Goal: Check status: Check status

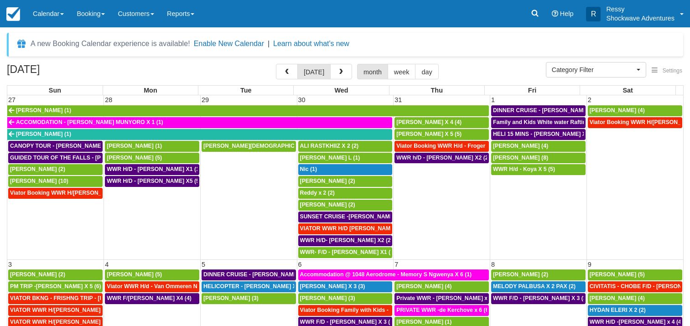
select select
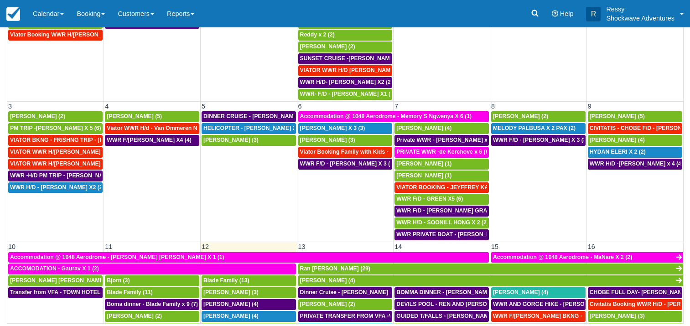
scroll to position [80, 0]
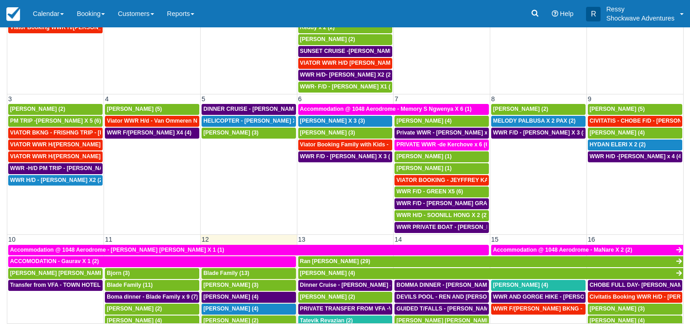
drag, startPoint x: 682, startPoint y: 322, endPoint x: 674, endPoint y: 318, distance: 8.2
drag, startPoint x: 673, startPoint y: 318, endPoint x: 678, endPoint y: 320, distance: 4.8
click at [673, 318] on link "[PERSON_NAME] (4)" at bounding box center [635, 321] width 94 height 11
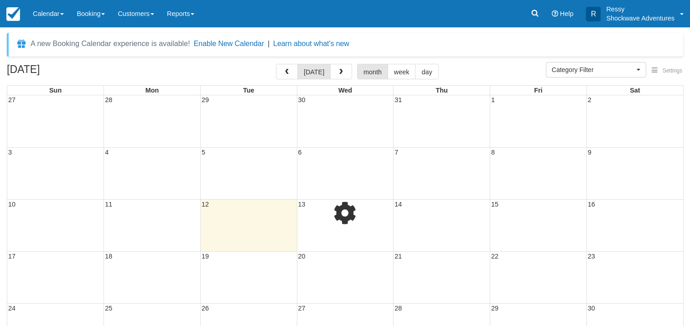
select select
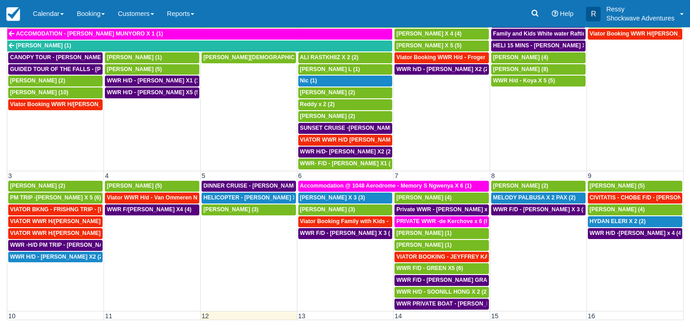
scroll to position [90, 0]
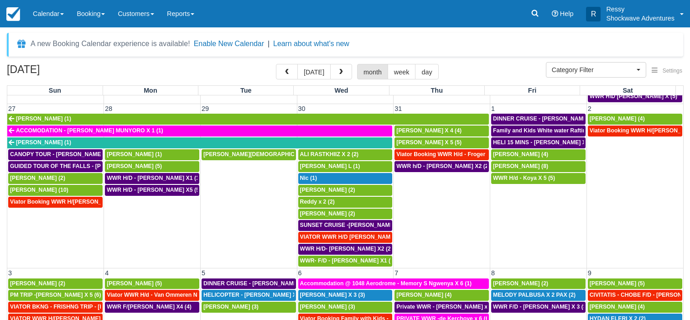
drag, startPoint x: 693, startPoint y: 4, endPoint x: 611, endPoint y: 34, distance: 87.4
click at [343, 73] on span "button" at bounding box center [341, 72] width 6 height 6
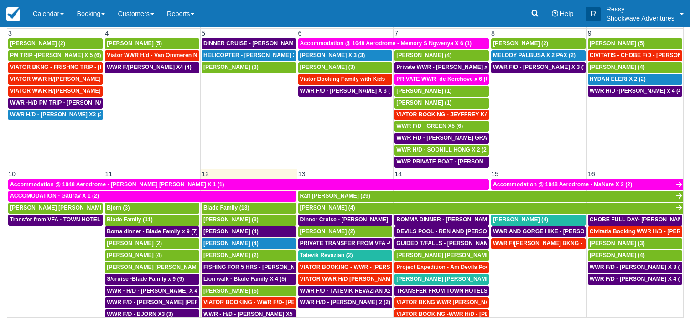
scroll to position [146, 0]
